Goal: Task Accomplishment & Management: Use online tool/utility

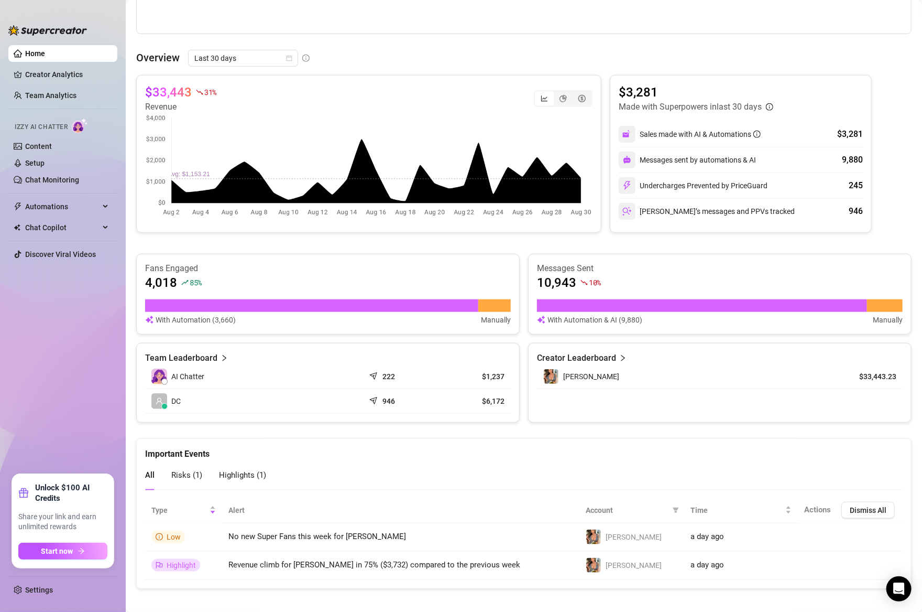
scroll to position [385, 0]
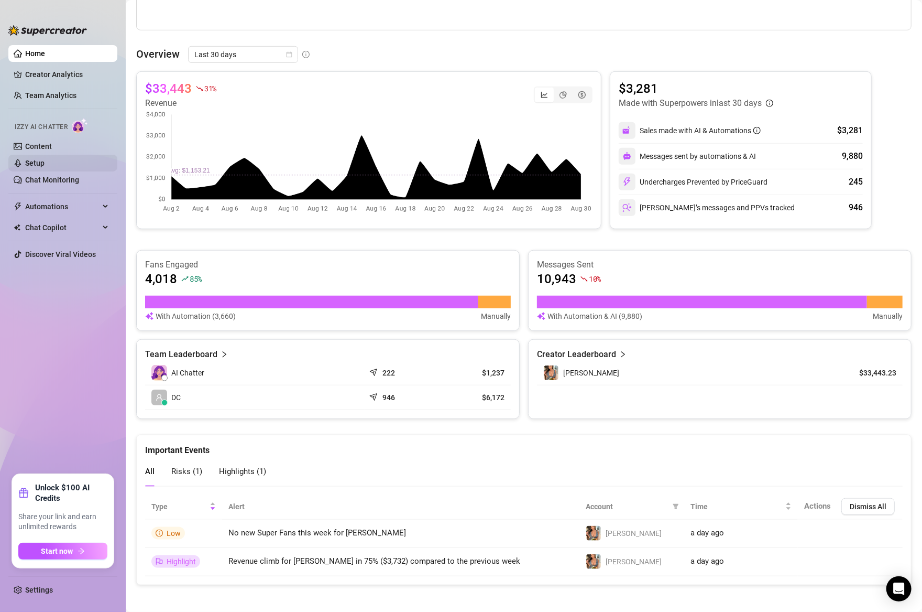
click at [39, 159] on link "Setup" at bounding box center [34, 163] width 19 height 8
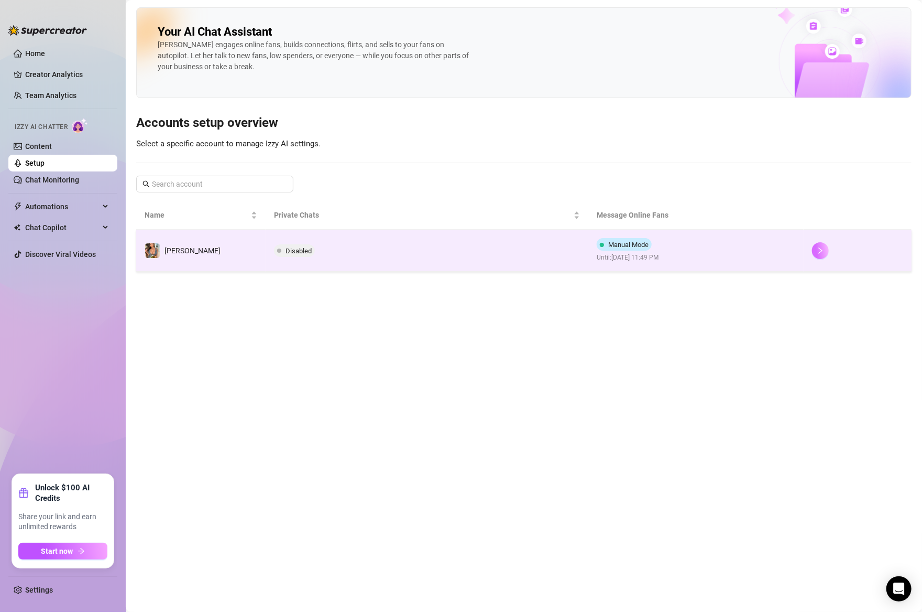
click at [820, 247] on icon "right" at bounding box center [821, 250] width 4 height 6
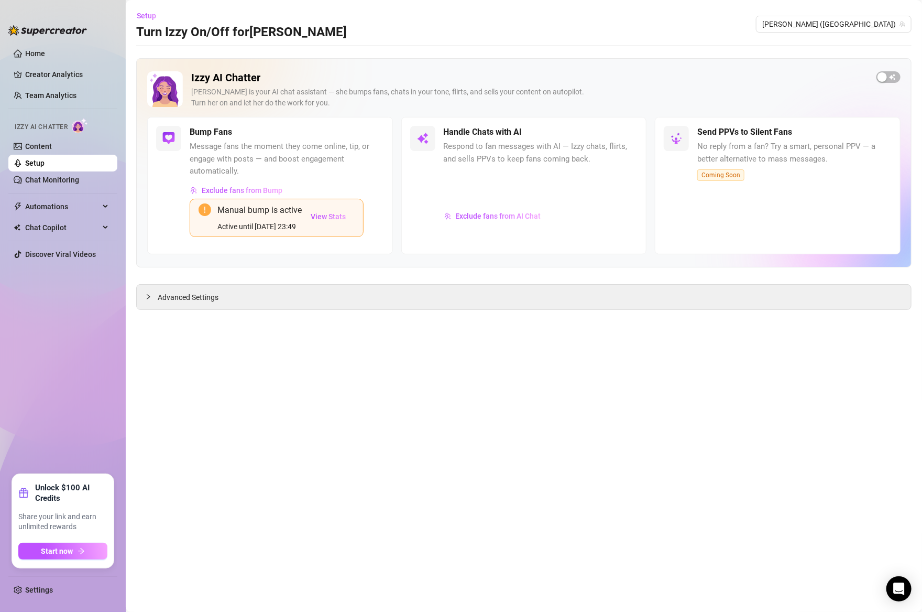
click at [893, 84] on div "Izzy AI Chatter [PERSON_NAME] is your AI chat assistant — she bumps fans, chats…" at bounding box center [524, 94] width 754 height 46
click at [889, 73] on span "button" at bounding box center [889, 77] width 24 height 12
click at [63, 180] on link "Chat Monitoring" at bounding box center [52, 180] width 54 height 8
